Goal: Task Accomplishment & Management: Manage account settings

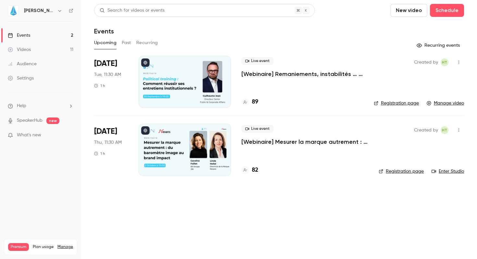
click at [26, 51] on div "Videos" at bounding box center [19, 49] width 23 height 6
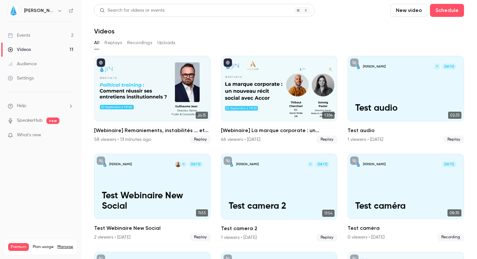
click at [113, 42] on button "Replays" at bounding box center [114, 43] width 18 height 10
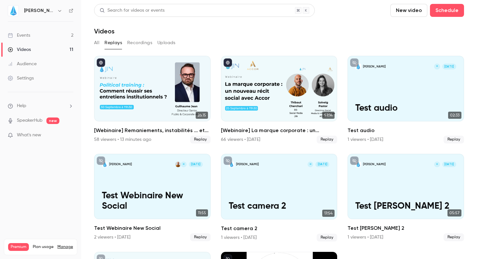
click at [145, 41] on button "Recordings" at bounding box center [139, 43] width 25 height 10
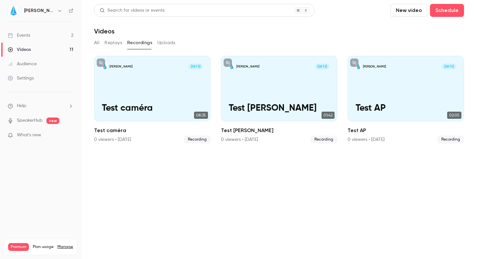
click at [118, 43] on button "Replays" at bounding box center [114, 43] width 18 height 10
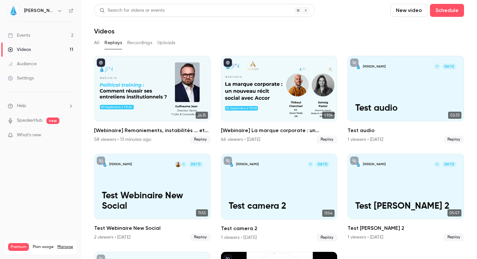
click at [98, 45] on button "All" at bounding box center [96, 43] width 5 height 10
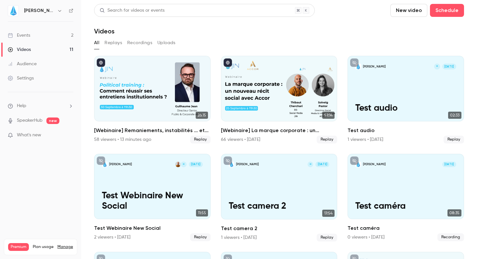
click at [25, 62] on div "Audience" at bounding box center [22, 64] width 29 height 6
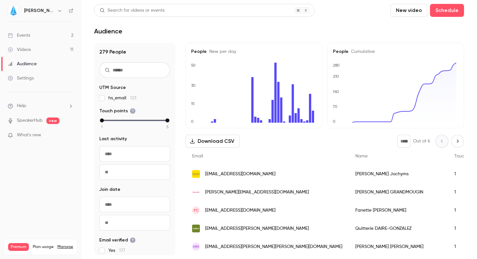
click at [22, 50] on div "Videos" at bounding box center [19, 49] width 23 height 6
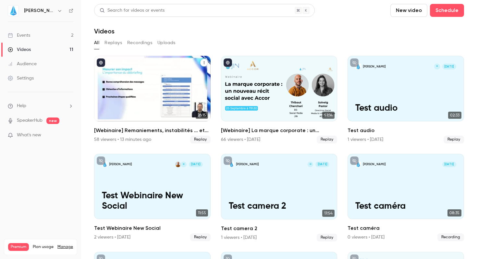
click at [156, 129] on h2 "[Webinaire] Remaniements, instabilités … et impact : comment réussir ses entret…" at bounding box center [152, 131] width 117 height 8
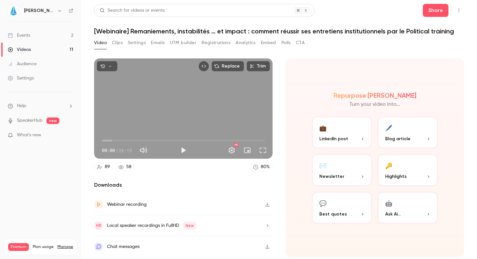
click at [204, 43] on button "Registrations" at bounding box center [216, 43] width 29 height 10
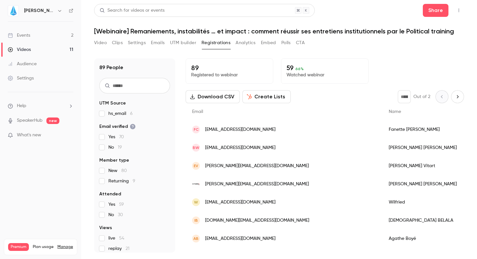
click at [244, 45] on button "Analytics" at bounding box center [246, 43] width 20 height 10
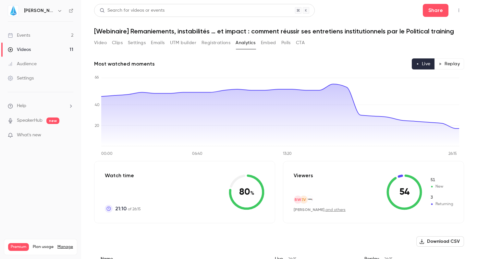
click at [159, 44] on button "Emails" at bounding box center [158, 43] width 14 height 10
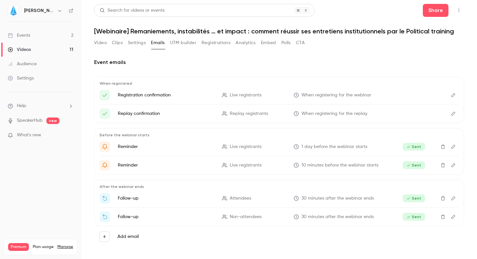
scroll to position [1, 0]
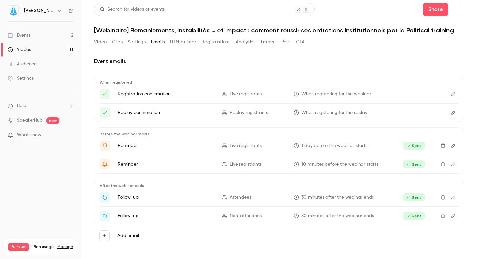
click at [440, 198] on icon "Delete" at bounding box center [442, 197] width 5 height 5
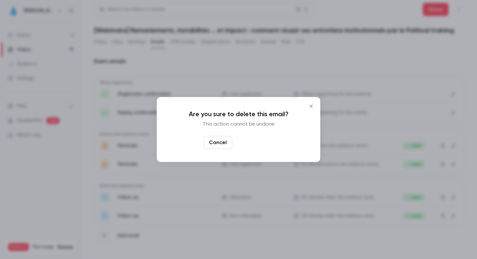
click at [247, 143] on button "Yes, delete" at bounding box center [254, 142] width 39 height 13
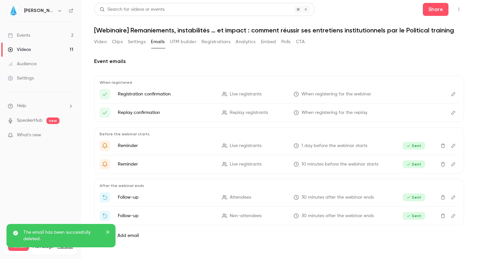
scroll to position [0, 0]
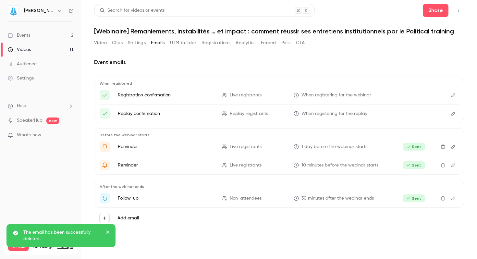
click at [441, 197] on icon "Delete" at bounding box center [443, 198] width 4 height 4
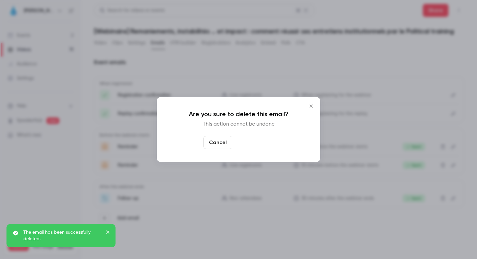
click at [254, 143] on button "Yes, delete" at bounding box center [254, 142] width 39 height 13
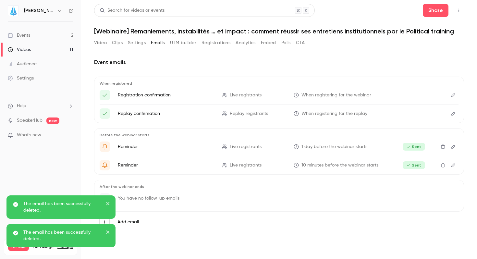
click at [108, 202] on icon "close" at bounding box center [108, 203] width 5 height 5
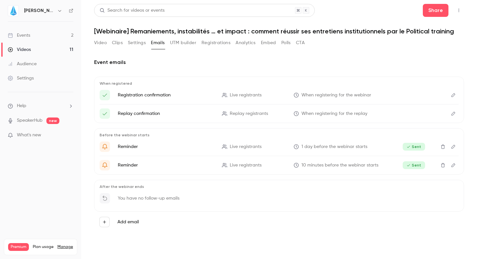
click at [135, 206] on div "You have no follow-up emails" at bounding box center [279, 200] width 359 height 14
click at [151, 197] on p "You have no follow-up emails" at bounding box center [149, 198] width 62 height 6
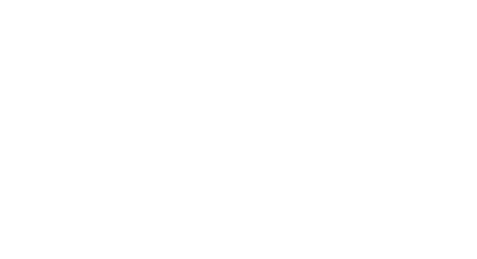
click at [229, 0] on html "JIN Events 2 Videos 11 Audience Settings Help SpeakerHub new What's new Premium…" at bounding box center [238, 0] width 477 height 0
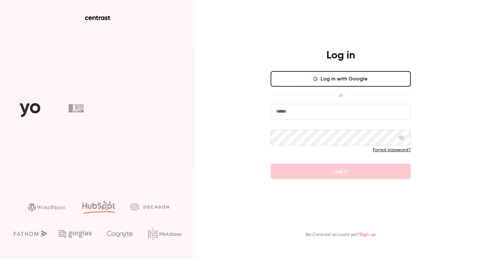
type input "**********"
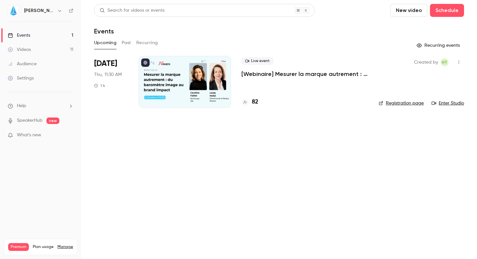
click at [270, 74] on p "[Webinaire] Mesurer la marque autrement : du baromètre image au brand impact" at bounding box center [304, 74] width 127 height 8
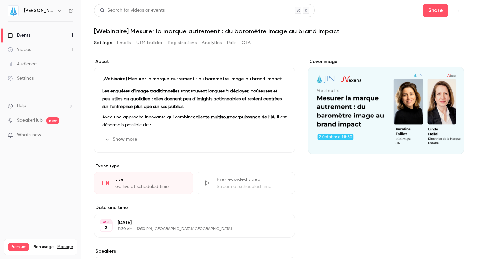
click at [121, 41] on button "Emails" at bounding box center [124, 43] width 14 height 10
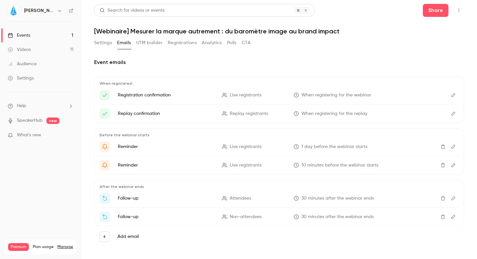
click at [439, 201] on button "Delete" at bounding box center [443, 198] width 10 height 10
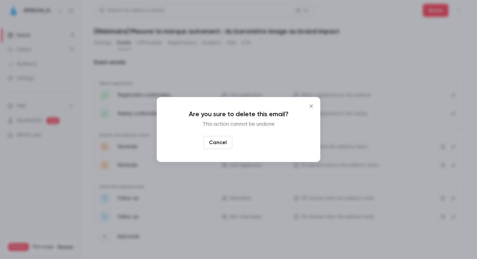
click at [248, 142] on button "Yes, delete" at bounding box center [254, 142] width 39 height 13
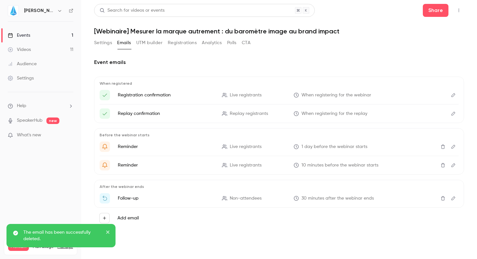
click at [443, 199] on icon "Delete" at bounding box center [442, 198] width 5 height 5
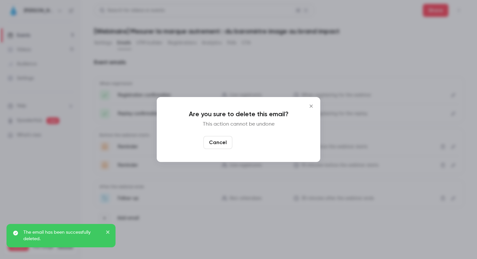
click at [248, 144] on button "Yes, delete" at bounding box center [254, 142] width 39 height 13
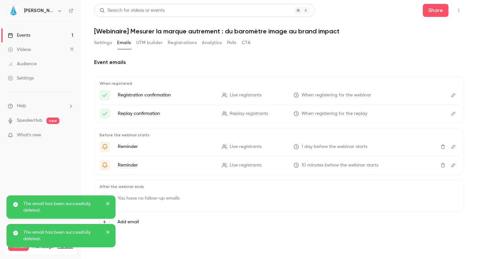
click at [25, 79] on div "Settings" at bounding box center [21, 78] width 26 height 6
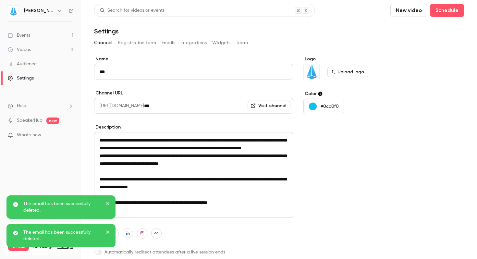
click at [167, 45] on button "Emails" at bounding box center [169, 43] width 14 height 10
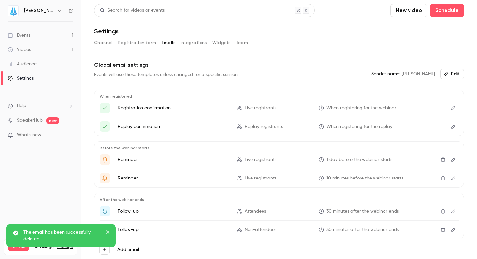
scroll to position [28, 0]
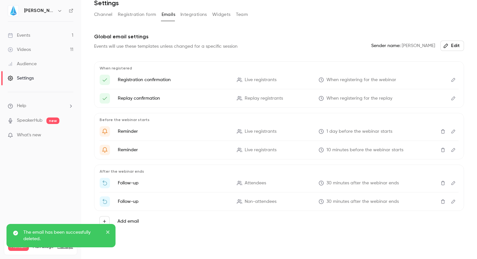
click at [438, 179] on button "Delete" at bounding box center [443, 183] width 10 height 10
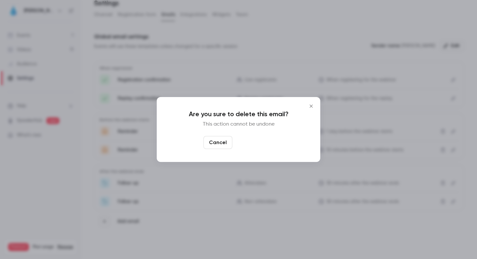
click at [256, 144] on button "Yes, delete" at bounding box center [254, 142] width 39 height 13
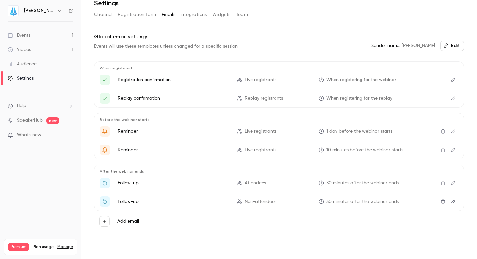
scroll to position [10, 0]
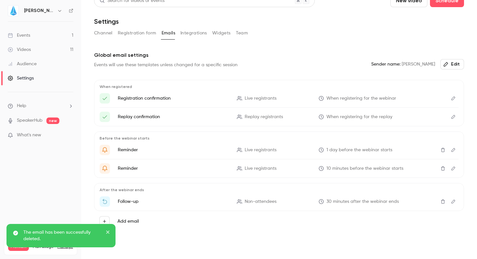
click at [440, 202] on icon "Delete" at bounding box center [442, 201] width 5 height 5
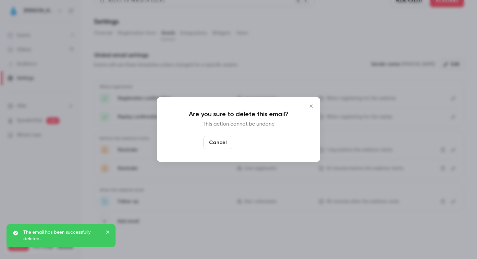
click at [248, 142] on button "Yes, delete" at bounding box center [254, 142] width 39 height 13
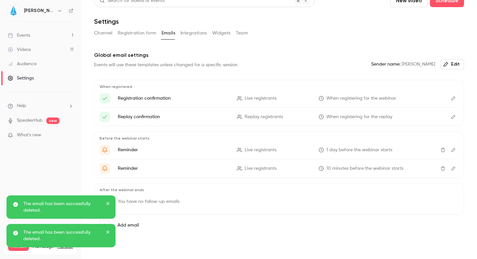
click at [167, 258] on div "Global email settings Events will use these templates unless changed for a spec…" at bounding box center [279, 155] width 370 height 208
click at [106, 201] on icon "close" at bounding box center [108, 203] width 5 height 5
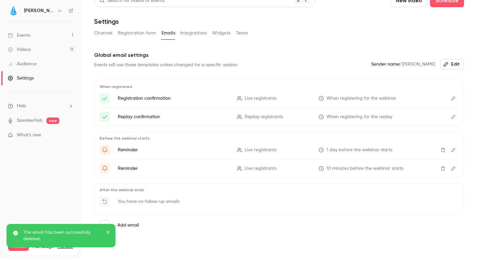
click at [108, 230] on icon "close" at bounding box center [108, 231] width 5 height 5
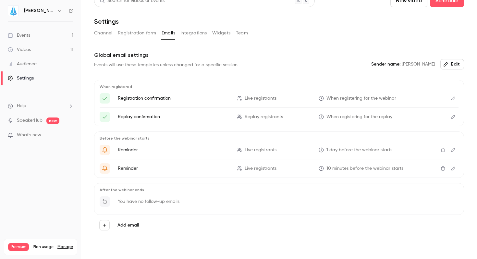
click at [55, 33] on link "Events 1" at bounding box center [40, 35] width 81 height 14
